Goal: Task Accomplishment & Management: Complete application form

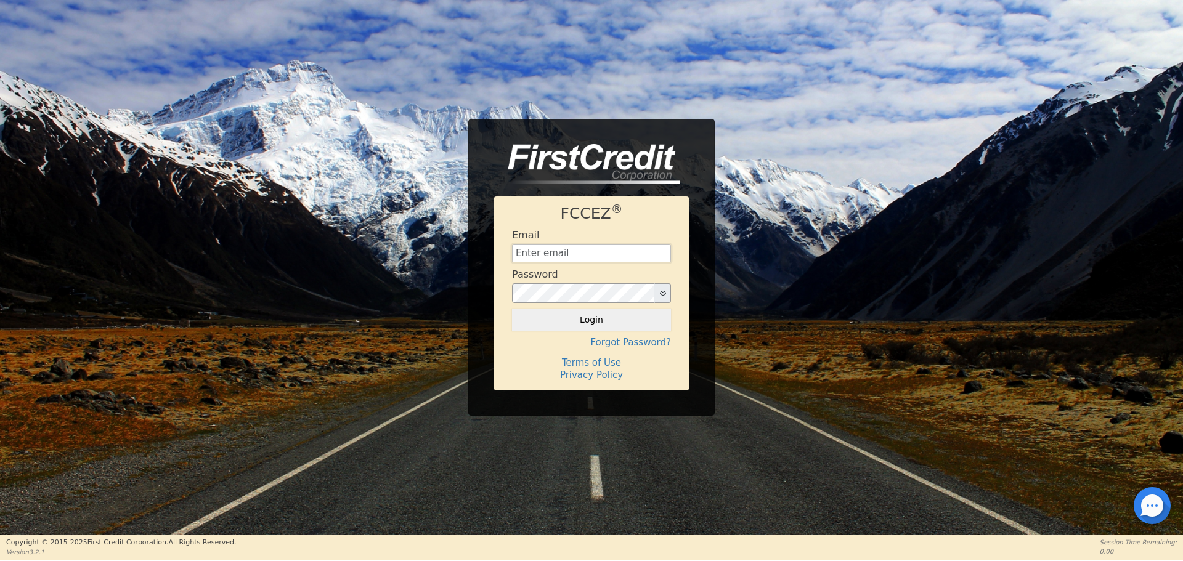
type input "[EMAIL_ADDRESS][DOMAIN_NAME]"
click at [529, 237] on h4 "Email" at bounding box center [525, 235] width 27 height 12
click at [574, 321] on button "Login" at bounding box center [591, 319] width 159 height 21
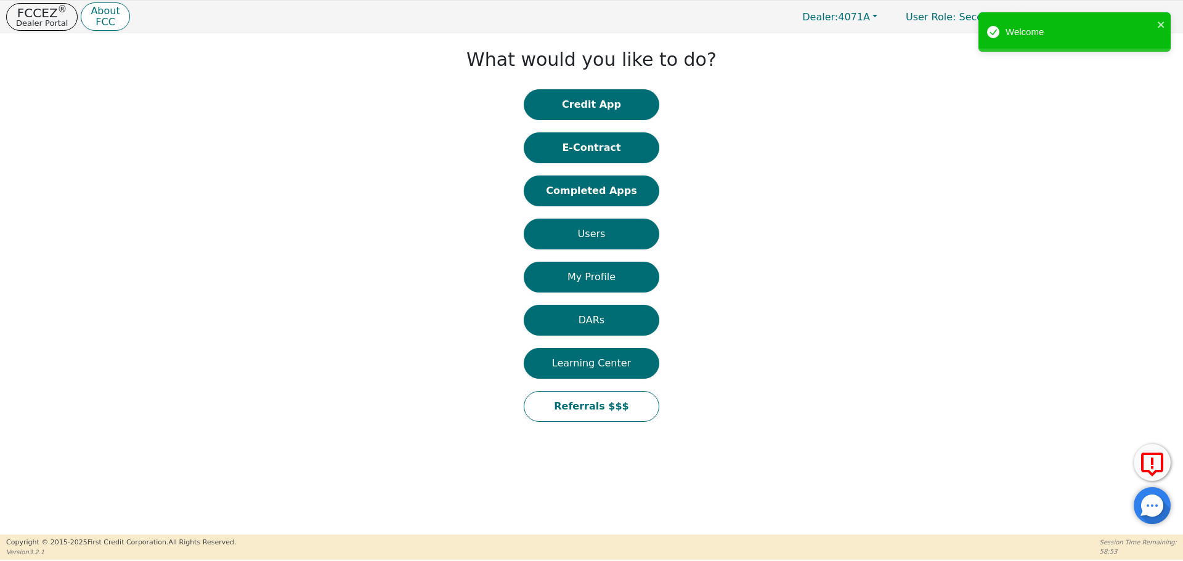
click at [625, 190] on button "Completed Apps" at bounding box center [592, 191] width 136 height 31
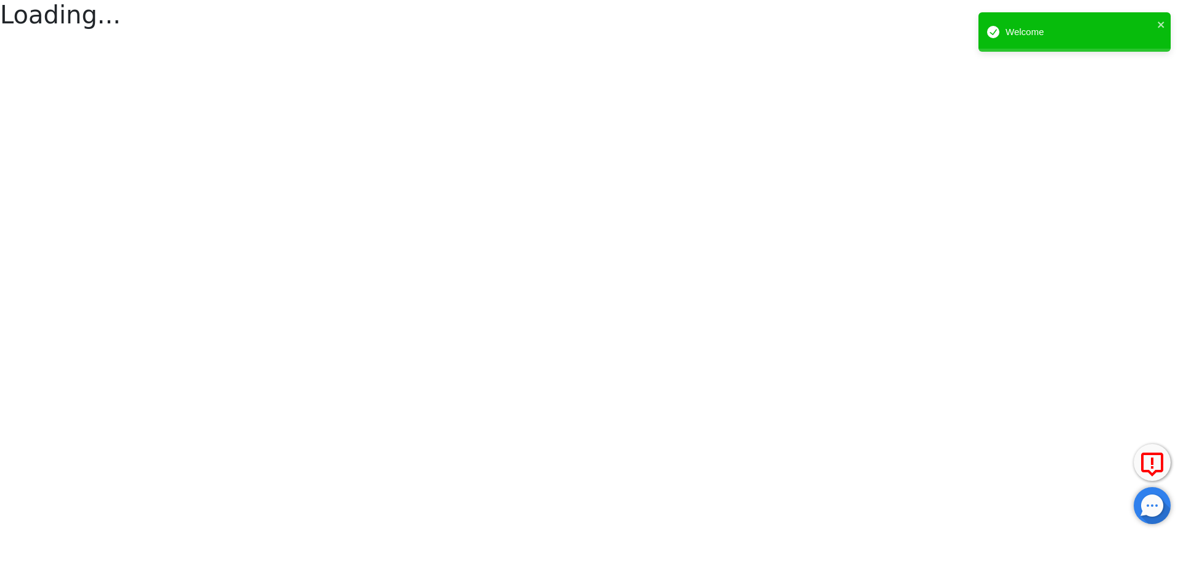
click at [625, 33] on html "FCCEZ ® Dealer Portal About FCC Dealer: 4071A User Role : Secondary 4071A: [PER…" at bounding box center [591, 16] width 1183 height 33
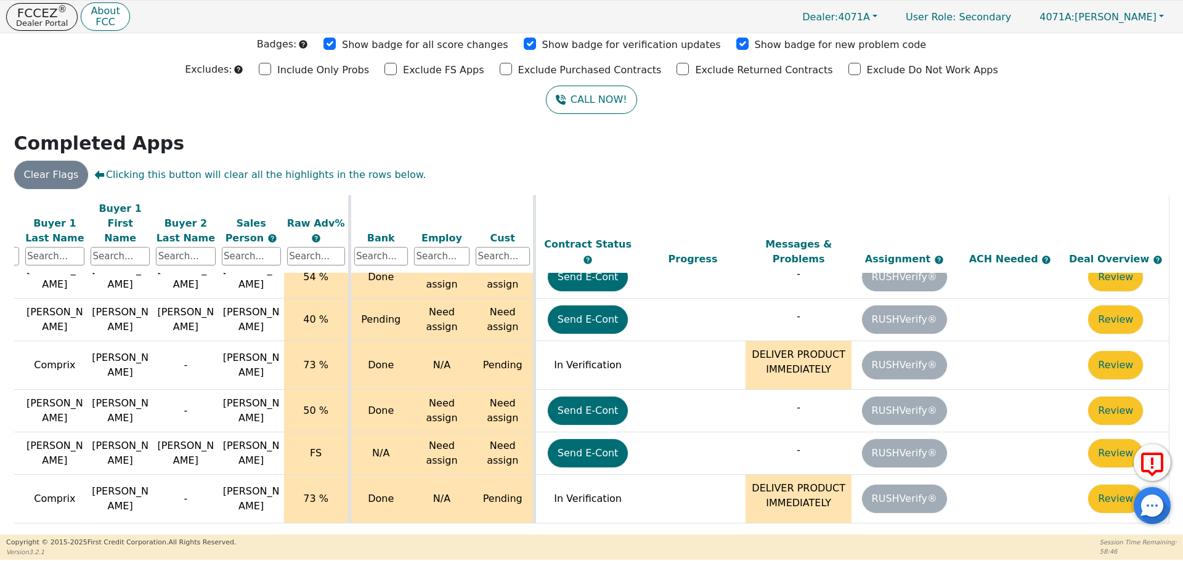
scroll to position [46, 196]
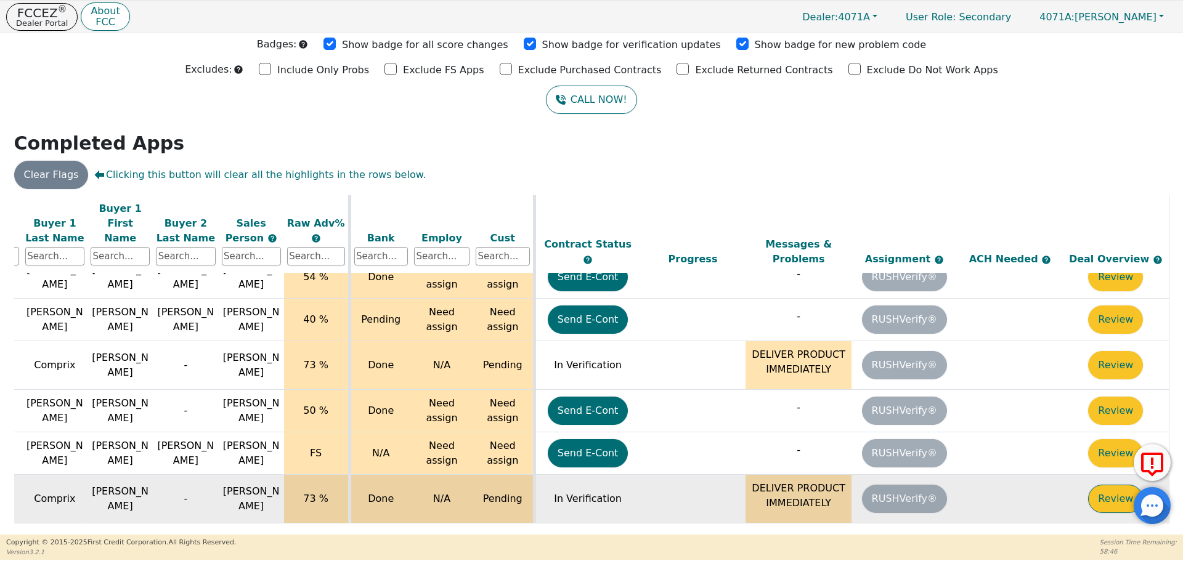
click at [1115, 485] on button "Review" at bounding box center [1115, 499] width 55 height 28
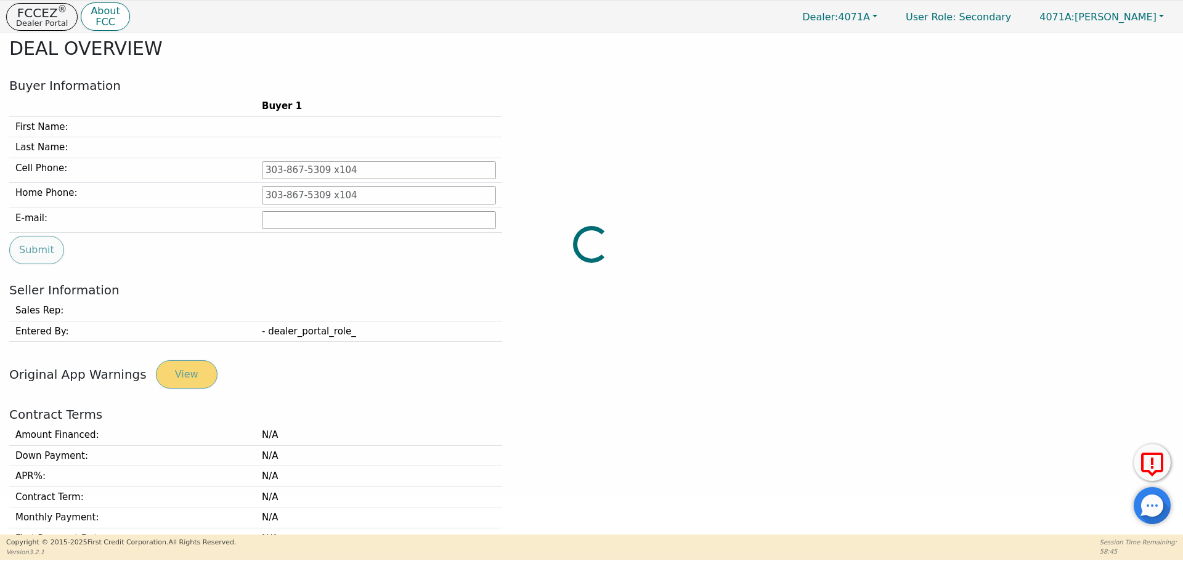
type input "[PHONE_NUMBER]"
type input "[EMAIL_ADDRESS][DOMAIN_NAME]"
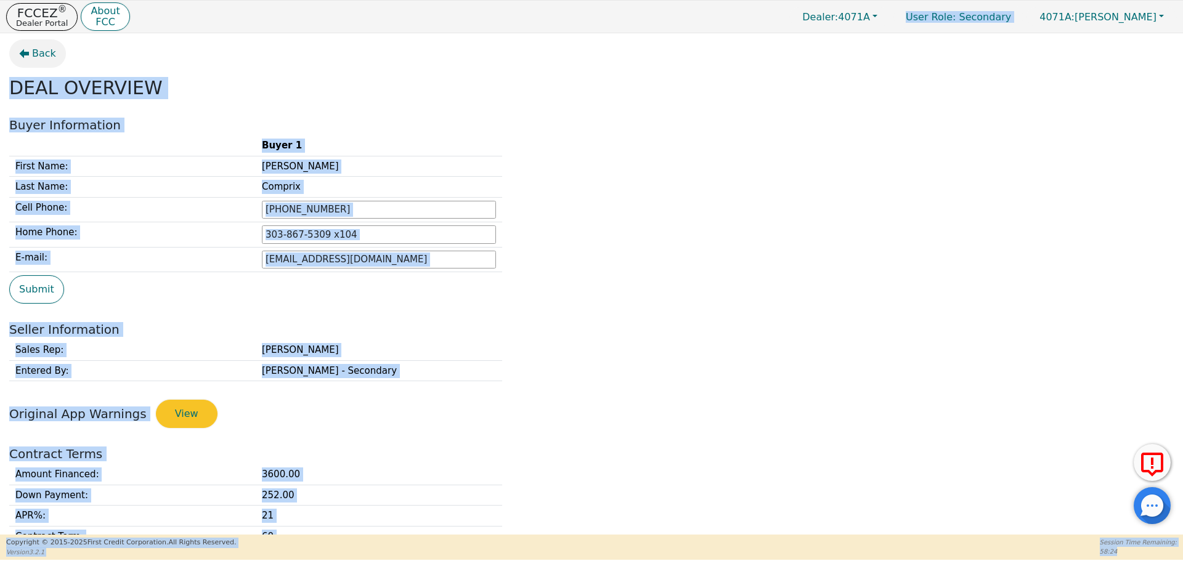
click at [31, 51] on button "Back" at bounding box center [37, 53] width 57 height 28
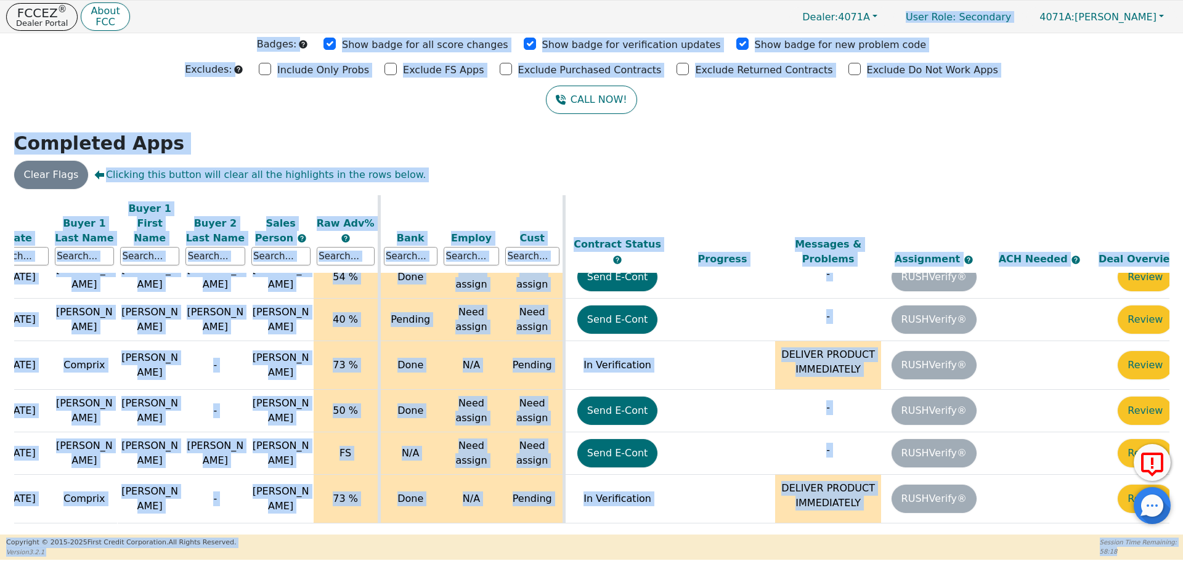
scroll to position [46, 196]
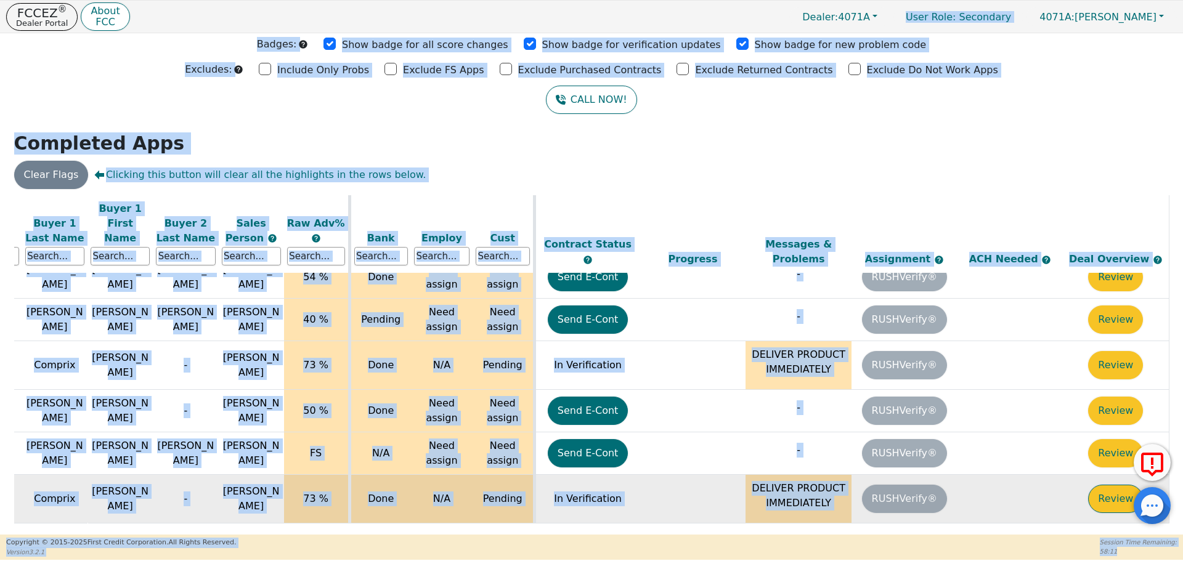
click at [1106, 485] on button "Review" at bounding box center [1115, 499] width 55 height 28
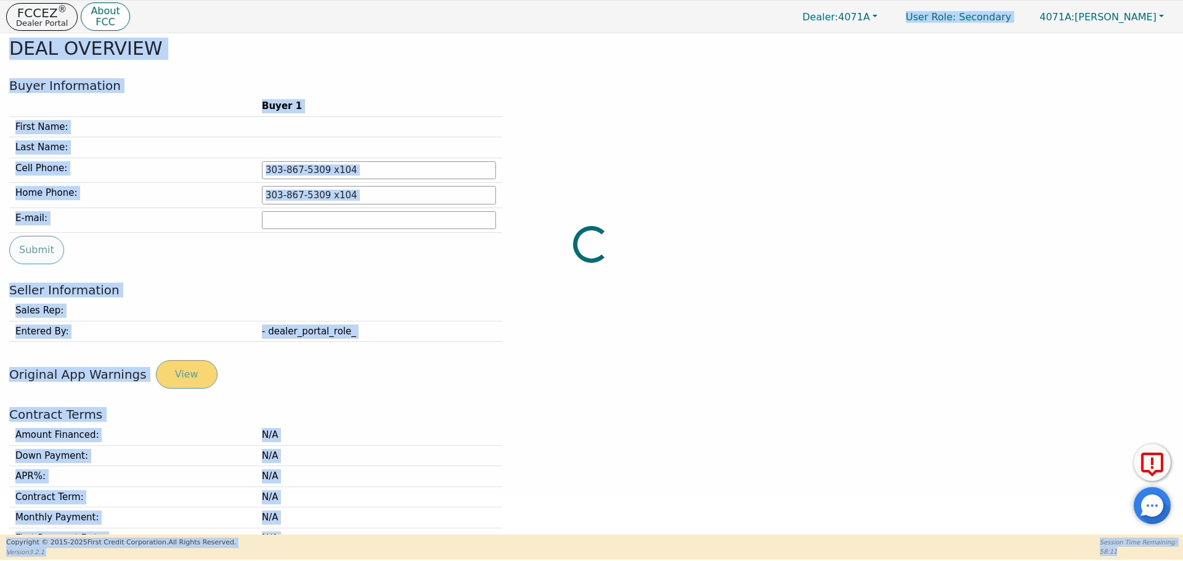
type input "[PHONE_NUMBER]"
type input "[EMAIL_ADDRESS][DOMAIN_NAME]"
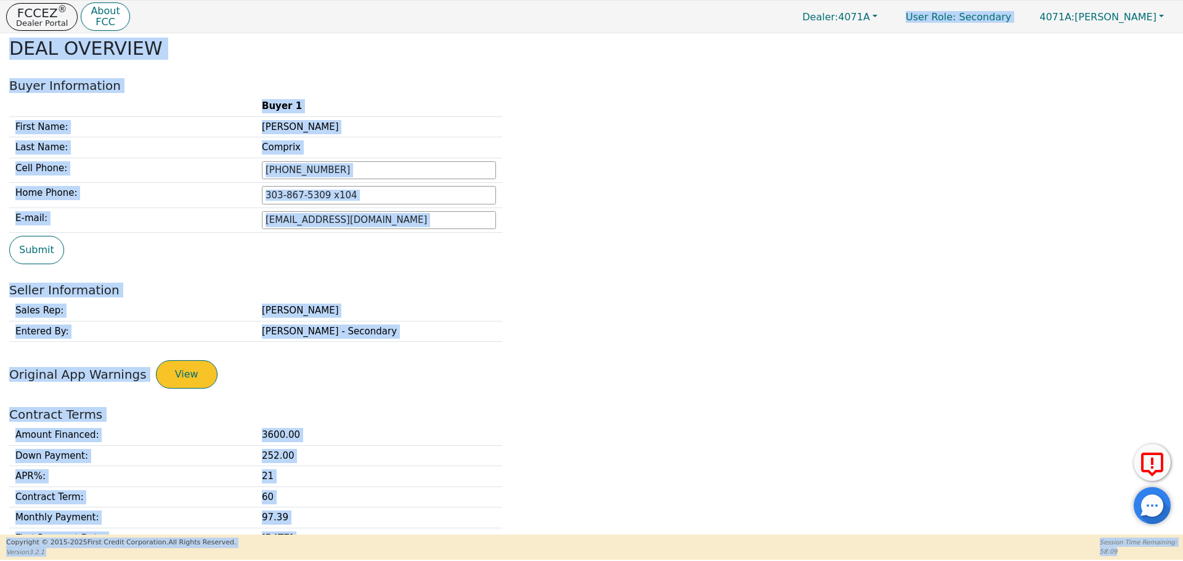
click at [170, 377] on button "View" at bounding box center [187, 374] width 62 height 28
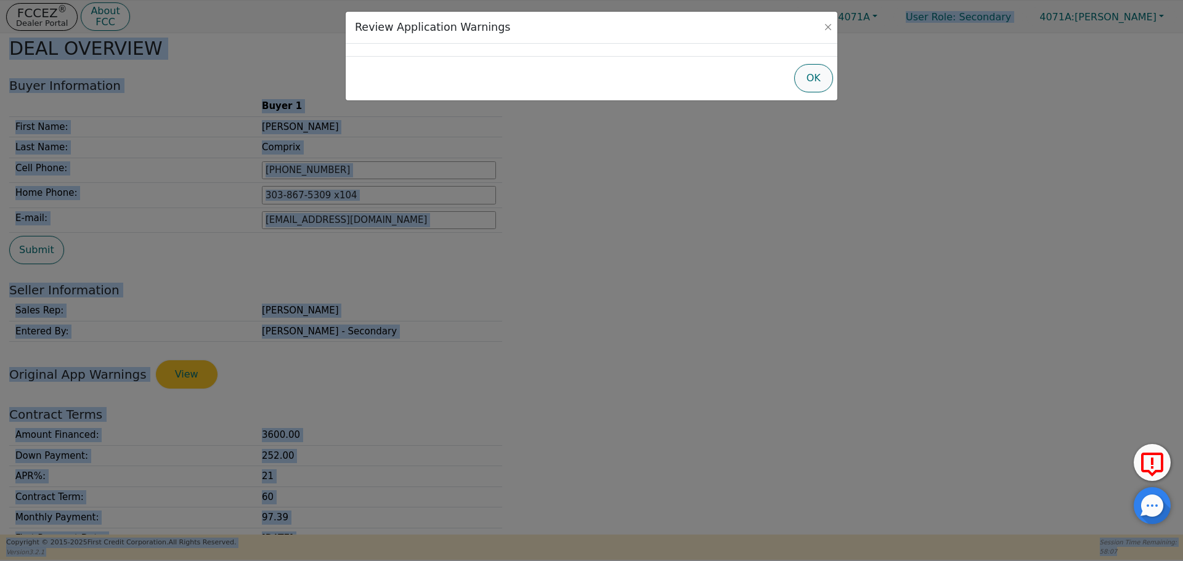
click at [803, 78] on button "OK" at bounding box center [813, 78] width 39 height 28
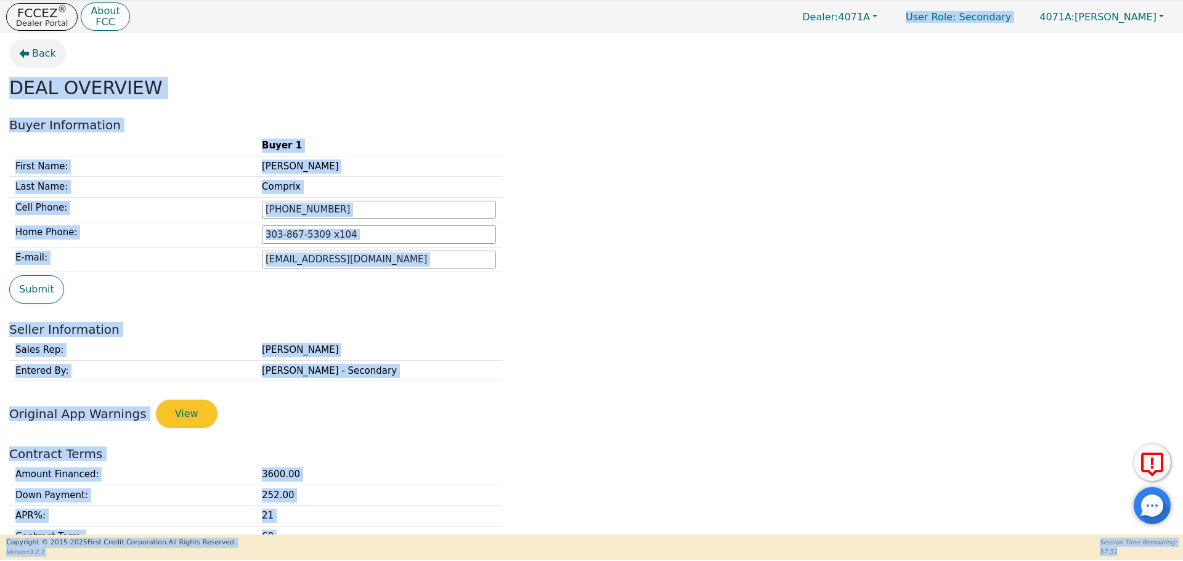
click at [42, 47] on span "Back" at bounding box center [44, 53] width 24 height 15
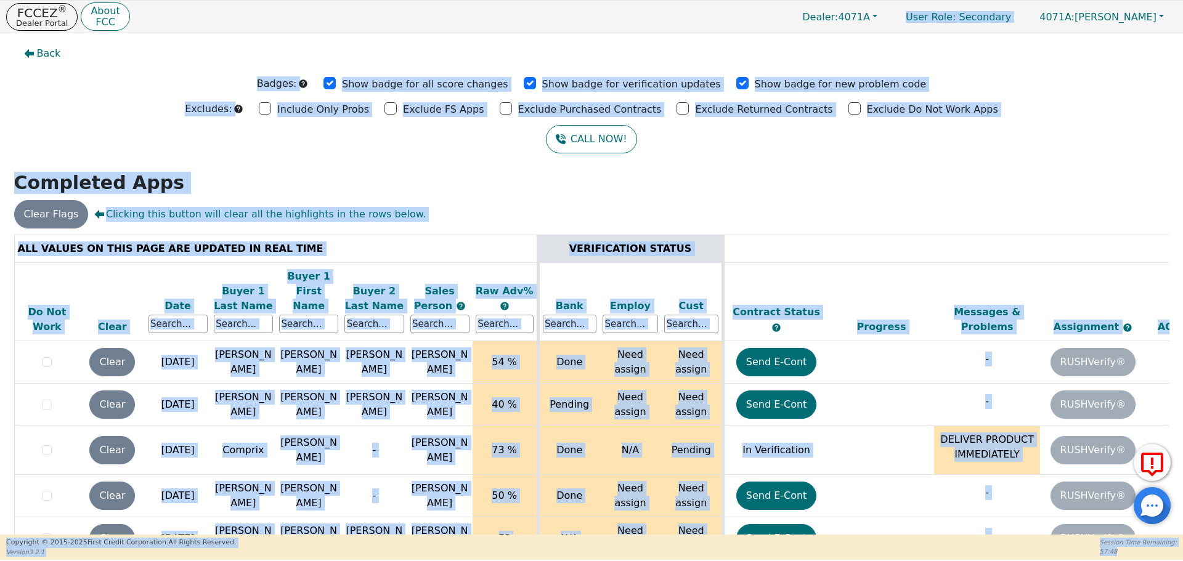
click at [42, 47] on span "Back" at bounding box center [49, 53] width 24 height 15
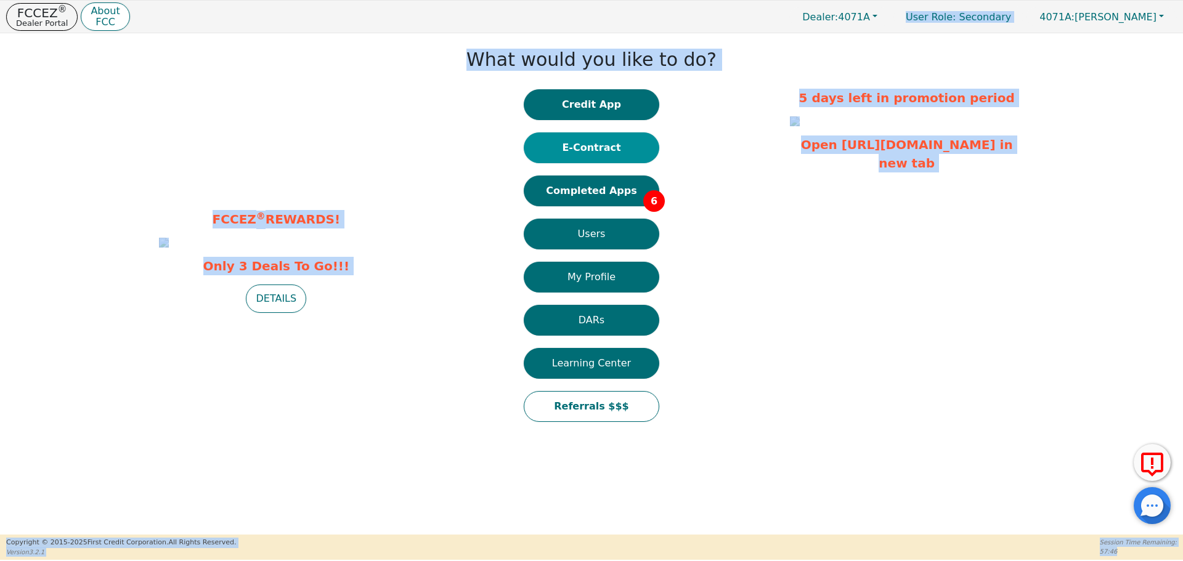
click at [598, 146] on button "E-Contract" at bounding box center [592, 147] width 136 height 31
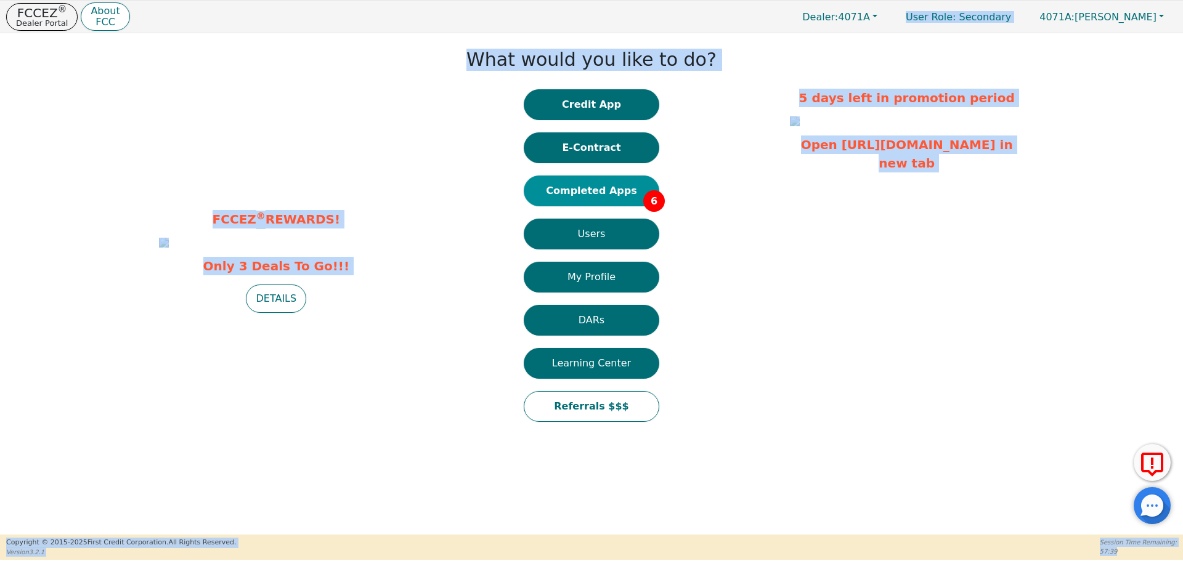
click at [613, 190] on button "Completed Apps 6" at bounding box center [592, 191] width 136 height 31
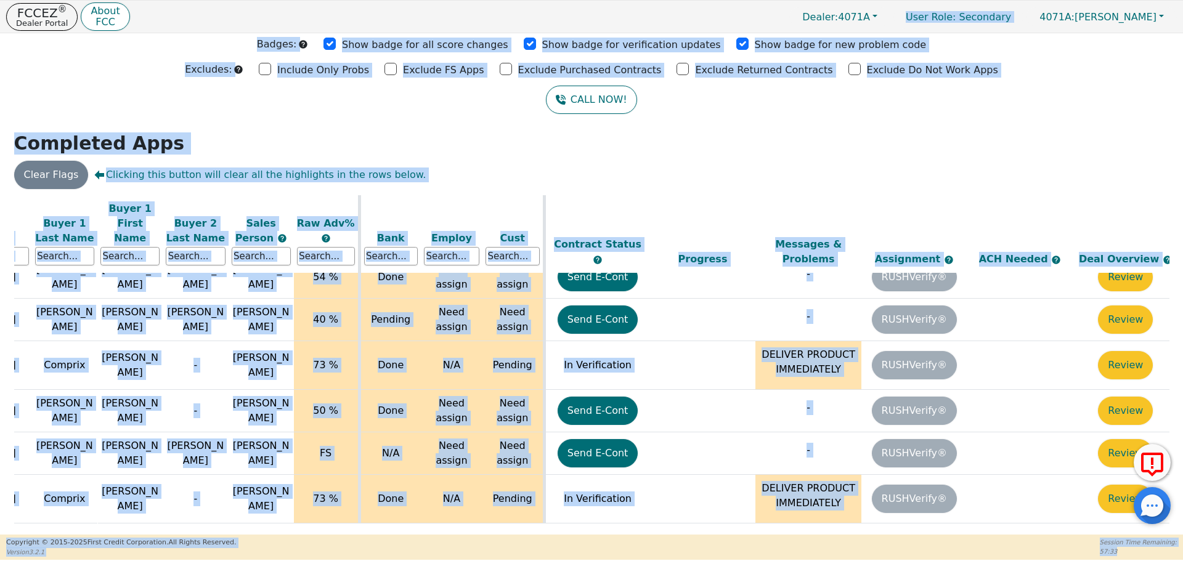
scroll to position [46, 196]
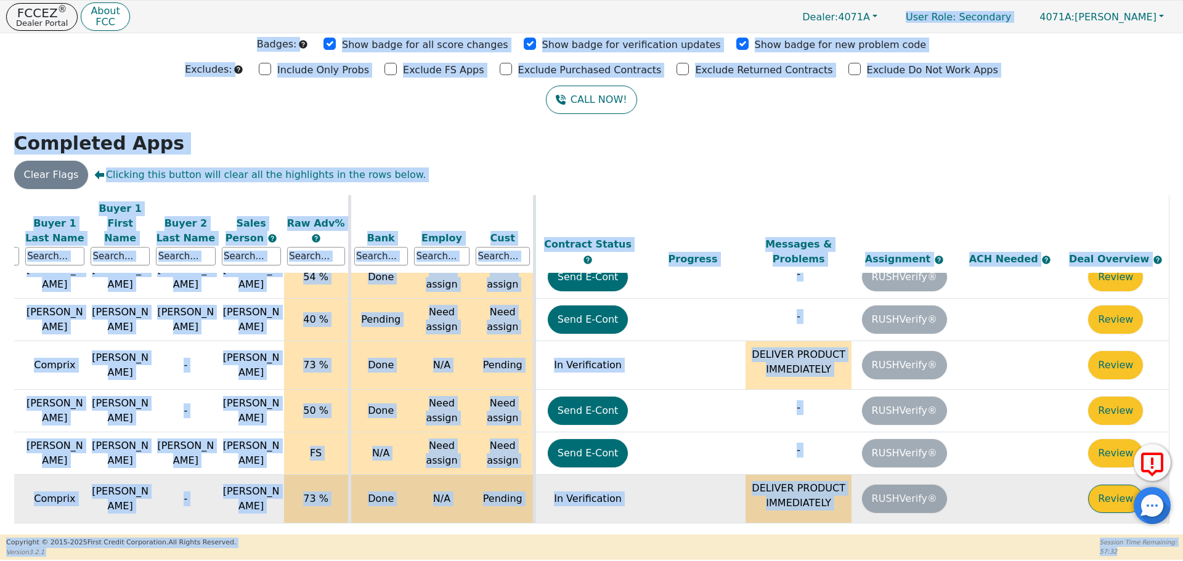
click at [1098, 491] on button "Review" at bounding box center [1115, 499] width 55 height 28
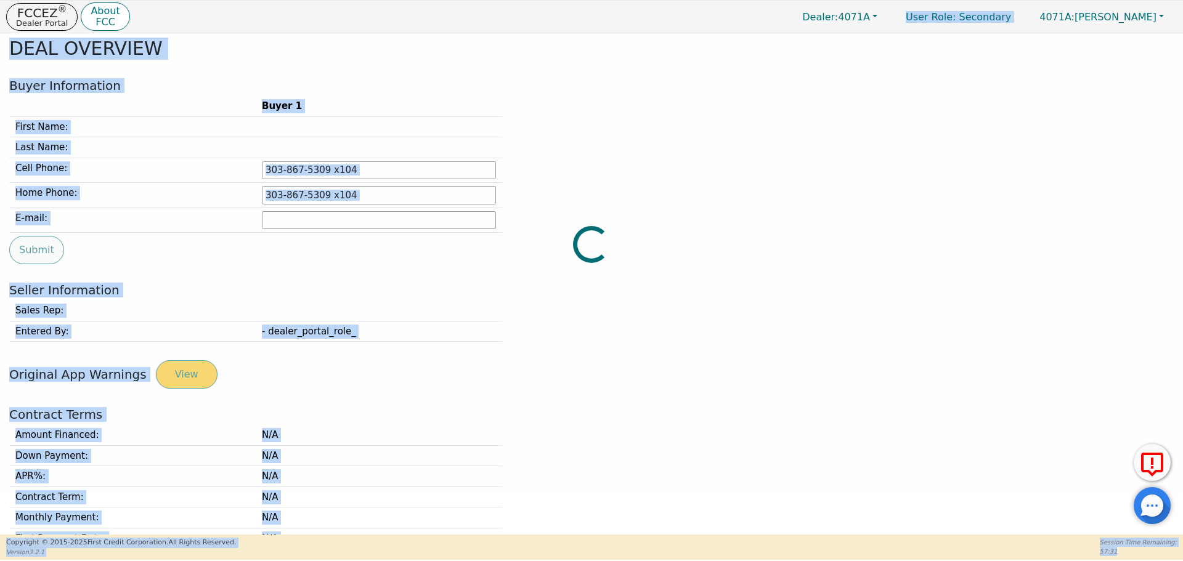
type input "[PHONE_NUMBER]"
type input "[EMAIL_ADDRESS][DOMAIN_NAME]"
